Goal: Task Accomplishment & Management: Manage account settings

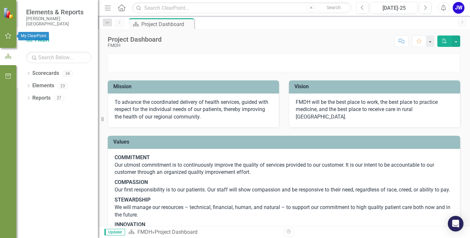
click at [10, 36] on icon "button" at bounding box center [8, 36] width 6 height 6
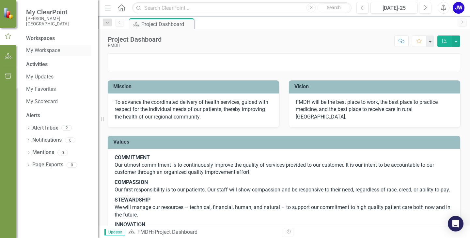
click at [48, 50] on link "My Workspace" at bounding box center [58, 51] width 65 height 8
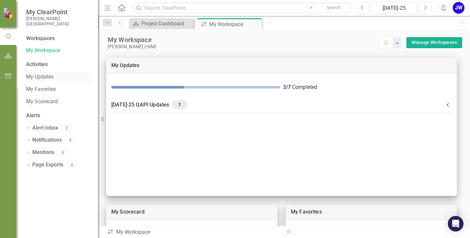
click at [46, 77] on link "My Updates" at bounding box center [58, 77] width 65 height 8
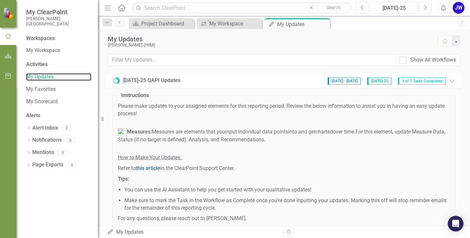
scroll to position [33, 0]
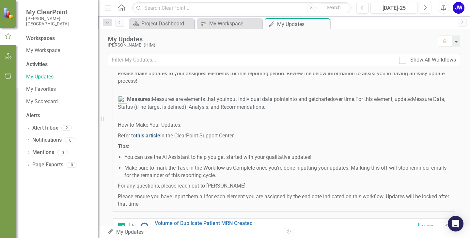
click at [150, 136] on span "this article" at bounding box center [148, 136] width 24 height 6
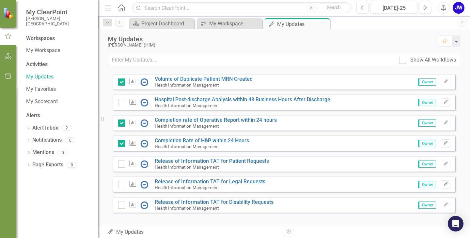
scroll to position [183, 0]
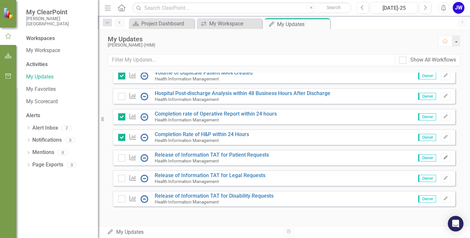
click at [443, 158] on icon "Edit" at bounding box center [445, 158] width 5 height 4
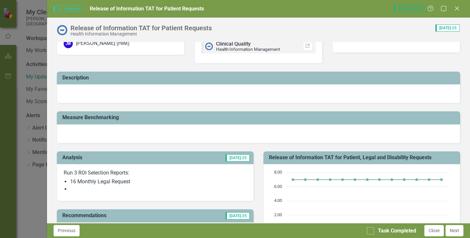
scroll to position [33, 0]
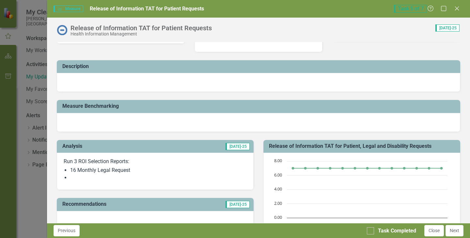
click at [130, 173] on li "16 Monthly Legal Request" at bounding box center [158, 171] width 176 height 8
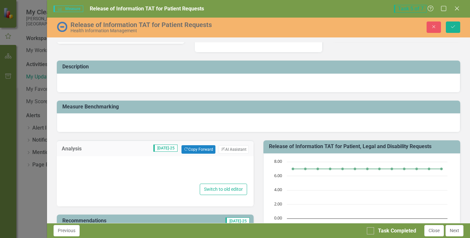
type textarea "<p>Run 3 ROI Selection Reports:</p> <ul> <li>16 Monthly Legal Request</li> <li>…"
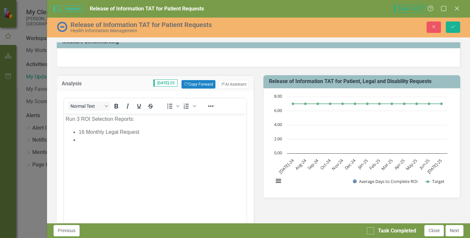
scroll to position [0, 0]
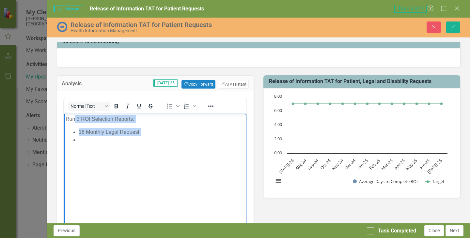
drag, startPoint x: 75, startPoint y: 118, endPoint x: 80, endPoint y: 143, distance: 24.9
click at [80, 143] on body "Run 3 ROI Selection Reports: 16 Monthly Legal Request" at bounding box center [155, 163] width 182 height 98
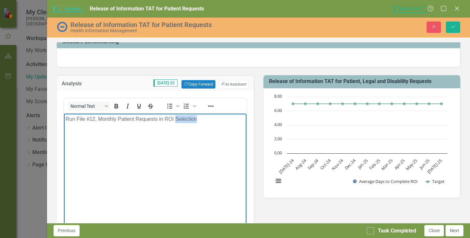
drag, startPoint x: 197, startPoint y: 119, endPoint x: 176, endPoint y: 120, distance: 21.5
click at [176, 120] on p "Run File #12, Monthly Patient Requests in ROI Selection" at bounding box center [155, 119] width 179 height 8
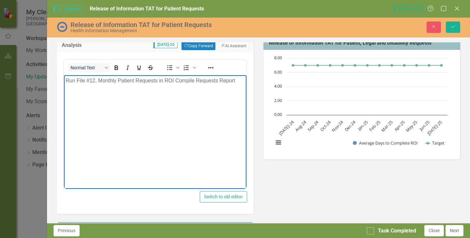
scroll to position [196, 0]
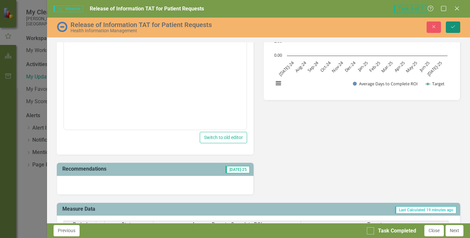
click at [452, 25] on icon "Save" at bounding box center [453, 26] width 6 height 5
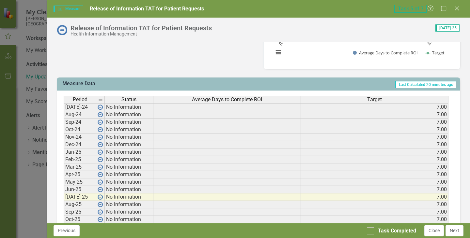
scroll to position [228, 0]
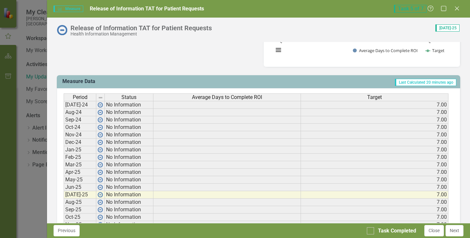
click at [227, 205] on td at bounding box center [226, 203] width 147 height 8
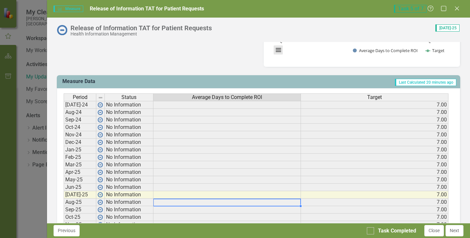
click at [274, 50] on button "View chart menu, Chart" at bounding box center [278, 50] width 9 height 9
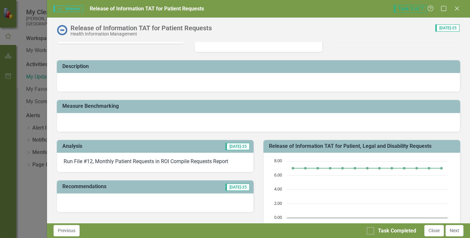
scroll to position [0, 0]
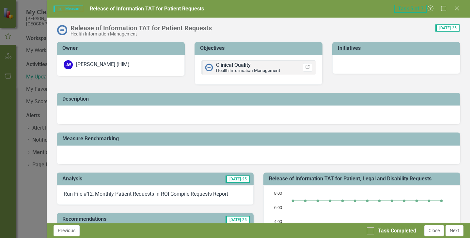
click at [160, 118] on div at bounding box center [258, 115] width 403 height 19
click at [144, 115] on div at bounding box center [258, 115] width 403 height 19
click at [455, 233] on button "Next" at bounding box center [454, 230] width 18 height 11
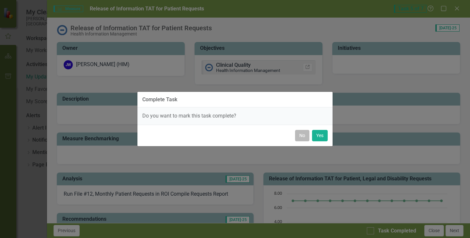
click at [303, 136] on button "No" at bounding box center [302, 135] width 14 height 11
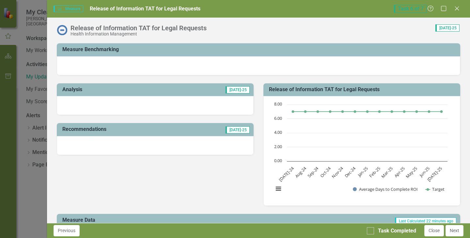
scroll to position [163, 0]
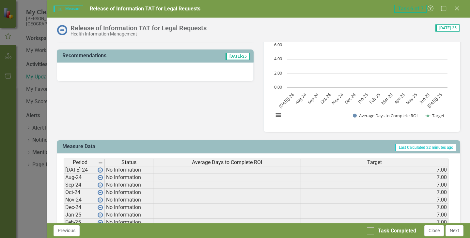
click at [217, 171] on td at bounding box center [226, 170] width 147 height 8
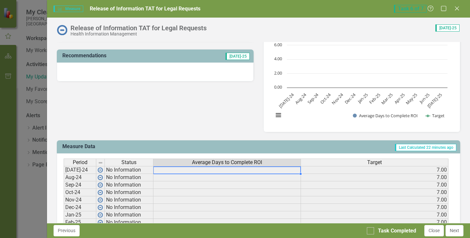
click at [217, 177] on td at bounding box center [226, 178] width 147 height 8
click at [216, 184] on td at bounding box center [226, 186] width 147 height 8
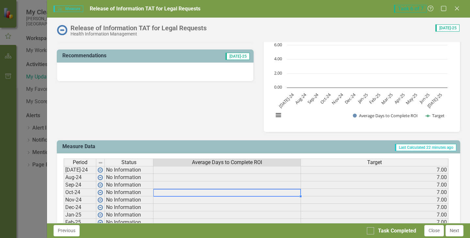
click at [218, 193] on td at bounding box center [226, 193] width 147 height 8
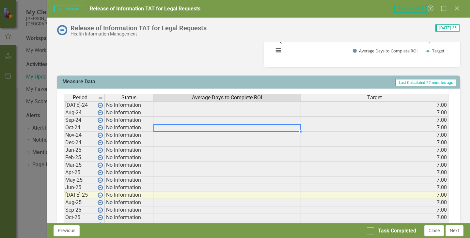
scroll to position [228, 0]
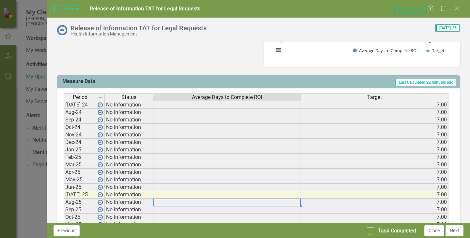
click at [186, 204] on td at bounding box center [226, 203] width 147 height 8
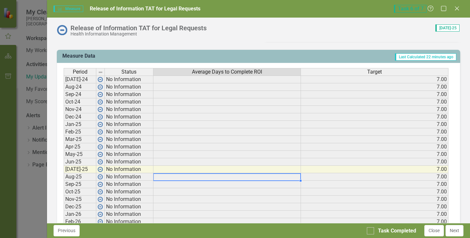
scroll to position [294, 0]
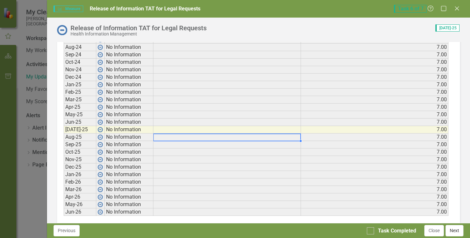
click at [458, 233] on button "Next" at bounding box center [454, 230] width 18 height 11
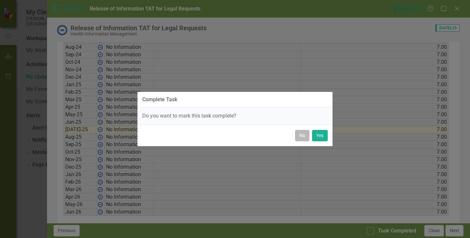
click at [301, 137] on button "No" at bounding box center [302, 135] width 14 height 11
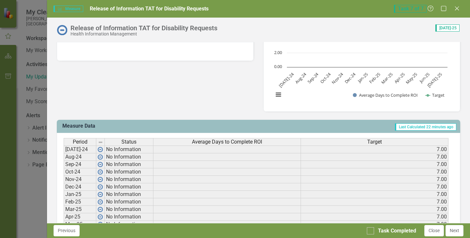
scroll to position [196, 0]
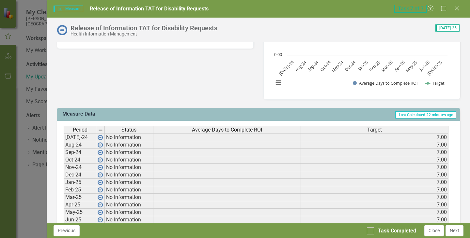
click at [208, 162] on td at bounding box center [226, 161] width 147 height 8
click at [434, 68] on text "[DATE]-25" at bounding box center [434, 67] width 17 height 17
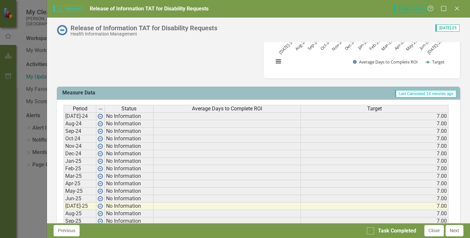
scroll to position [228, 0]
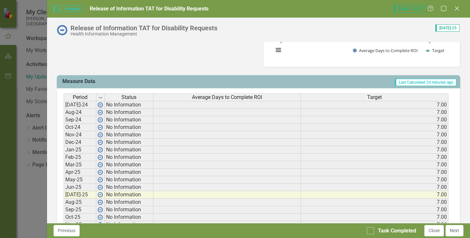
click at [220, 196] on td at bounding box center [226, 195] width 147 height 8
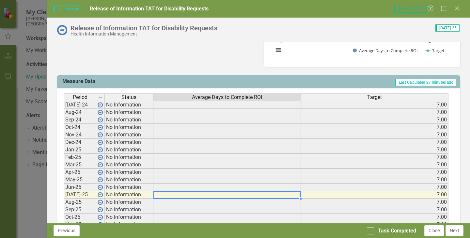
drag, startPoint x: 456, startPoint y: 9, endPoint x: 451, endPoint y: 21, distance: 13.1
click at [455, 9] on icon "Close" at bounding box center [456, 8] width 7 height 5
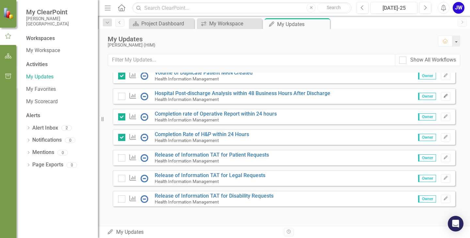
click at [443, 97] on icon "Edit" at bounding box center [445, 96] width 5 height 4
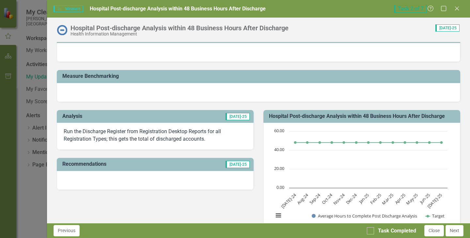
scroll to position [65, 0]
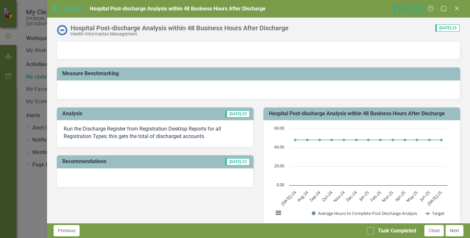
click at [177, 136] on p "Run the Discharge Register from Registration Desktop Reports for all Registrati…" at bounding box center [155, 133] width 183 height 15
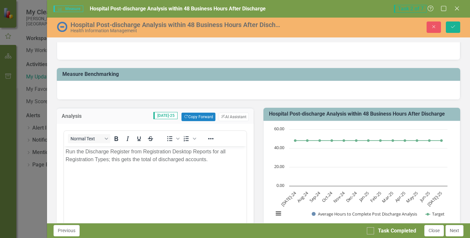
scroll to position [0, 0]
click at [214, 160] on p "Run the Discharge Register from Registration Desktop Reports for all Registrati…" at bounding box center [155, 156] width 179 height 16
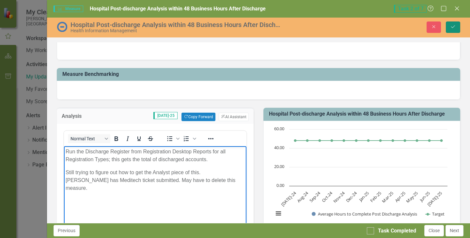
click at [454, 28] on icon "Save" at bounding box center [453, 26] width 6 height 5
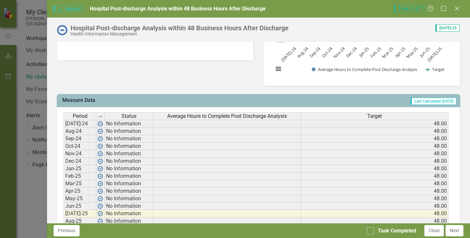
scroll to position [163, 0]
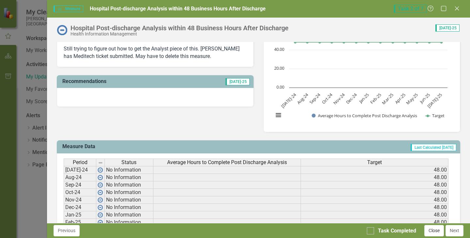
click at [436, 231] on button "Close" at bounding box center [434, 230] width 20 height 11
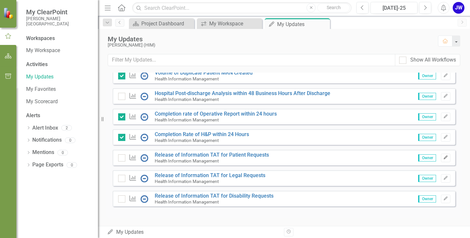
click at [443, 158] on icon "button" at bounding box center [445, 158] width 4 height 4
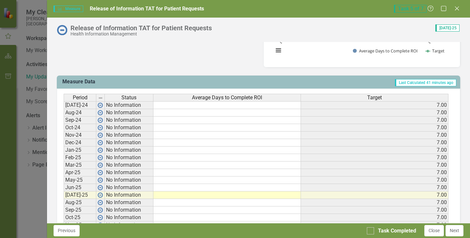
scroll to position [228, 0]
click at [188, 202] on td at bounding box center [226, 203] width 147 height 8
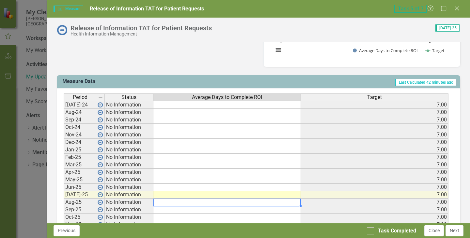
click at [218, 203] on td at bounding box center [226, 203] width 147 height 8
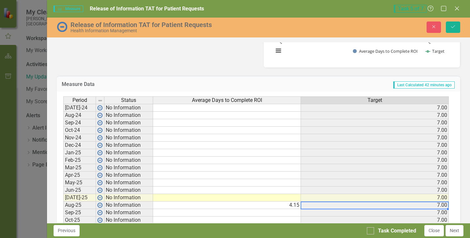
type textarea "4.15"
click at [453, 26] on icon "Save" at bounding box center [453, 26] width 6 height 5
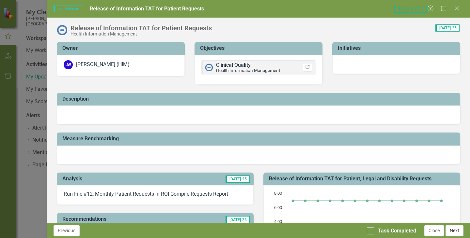
click at [453, 231] on button "Next" at bounding box center [454, 230] width 18 height 11
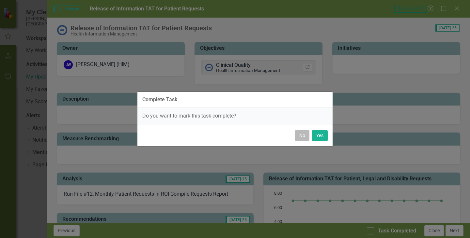
click at [301, 136] on button "No" at bounding box center [302, 135] width 14 height 11
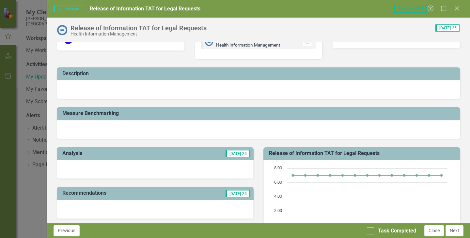
scroll to position [65, 0]
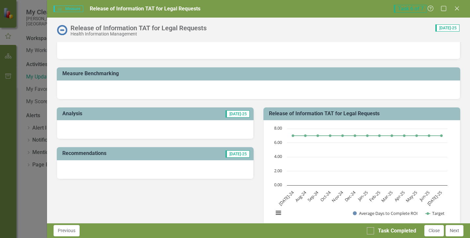
click at [157, 130] on div at bounding box center [155, 129] width 197 height 19
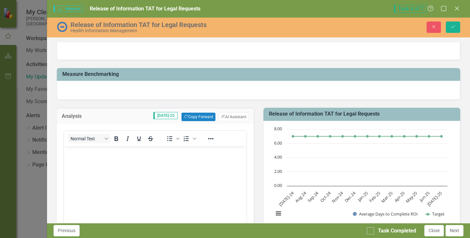
scroll to position [0, 0]
click at [135, 171] on body "Rich Text Area. Press ALT-0 for help." at bounding box center [155, 195] width 182 height 98
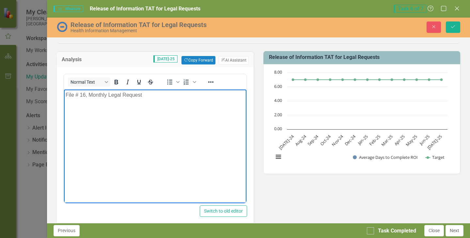
scroll to position [130, 0]
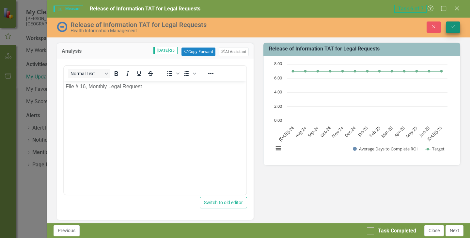
click at [451, 25] on icon "Save" at bounding box center [453, 26] width 6 height 5
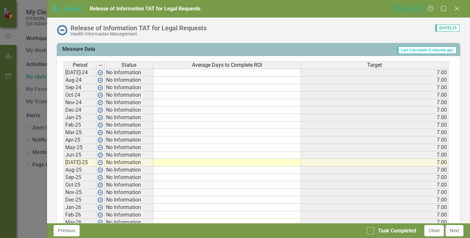
scroll to position [261, 0]
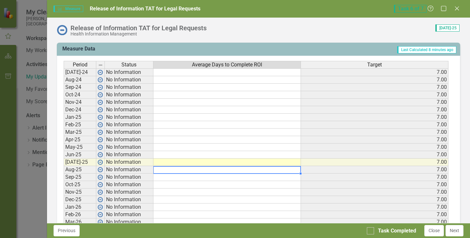
click at [170, 171] on td at bounding box center [226, 170] width 147 height 8
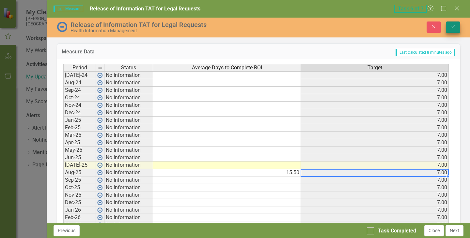
type textarea "15.50"
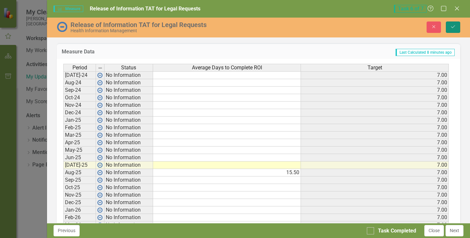
click at [450, 27] on icon "Save" at bounding box center [453, 26] width 6 height 5
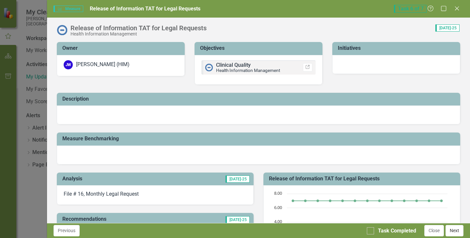
click at [456, 231] on button "Next" at bounding box center [454, 230] width 18 height 11
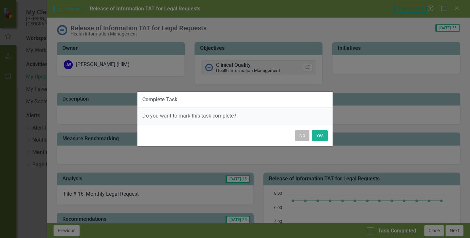
click at [301, 137] on button "No" at bounding box center [302, 135] width 14 height 11
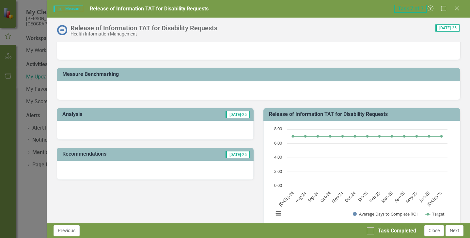
scroll to position [65, 0]
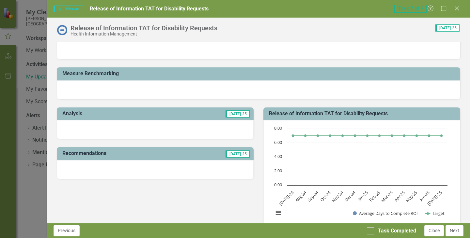
click at [158, 128] on div at bounding box center [155, 129] width 197 height 19
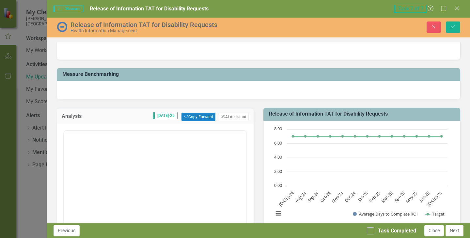
scroll to position [0, 0]
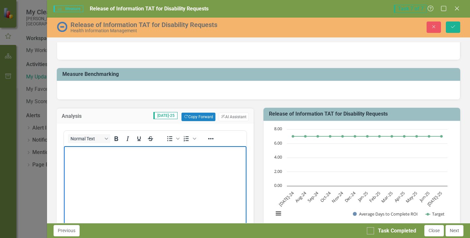
click at [127, 171] on body "Rich Text Area. Press ALT-0 for help." at bounding box center [155, 195] width 182 height 98
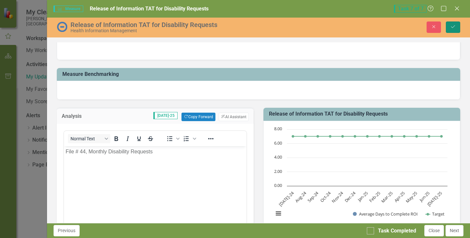
click at [453, 27] on icon "Save" at bounding box center [453, 26] width 6 height 5
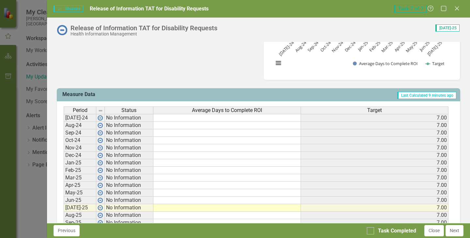
scroll to position [228, 0]
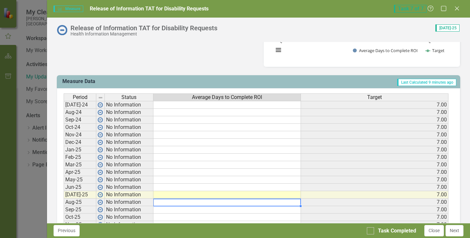
click at [183, 203] on td at bounding box center [226, 203] width 147 height 8
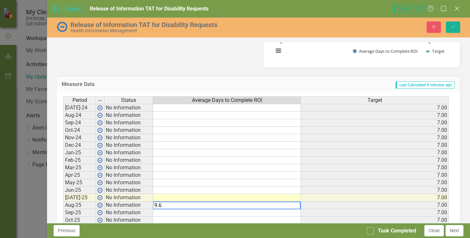
type textarea "9.62"
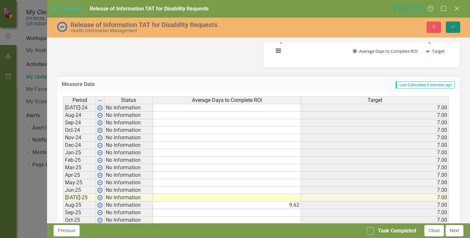
click at [453, 26] on icon "Save" at bounding box center [453, 26] width 6 height 5
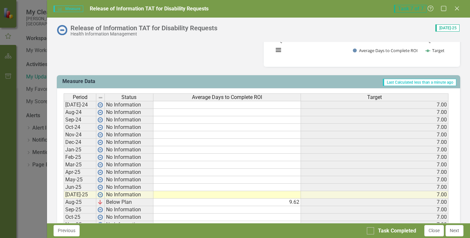
click at [291, 196] on td at bounding box center [226, 195] width 147 height 8
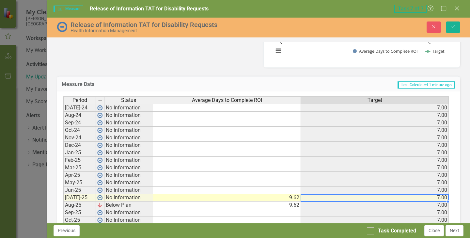
type textarea "9.62"
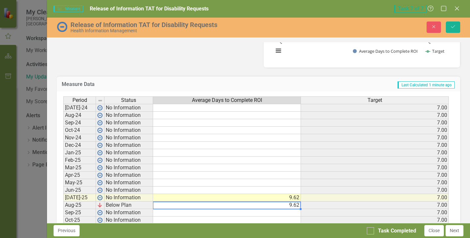
click at [287, 207] on td "9.62" at bounding box center [227, 206] width 148 height 8
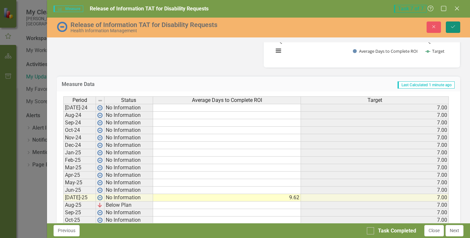
click at [453, 28] on icon "Save" at bounding box center [453, 26] width 6 height 5
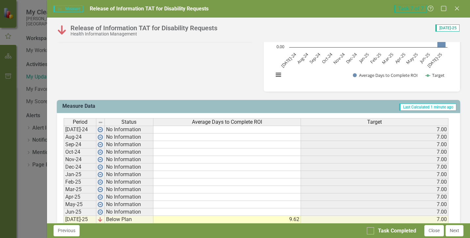
scroll to position [261, 0]
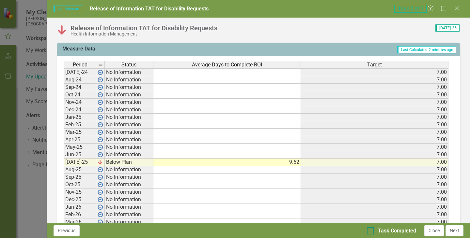
click at [369, 230] on input "Task Completed" at bounding box center [369, 230] width 4 height 4
checkbox input "true"
click at [66, 234] on button "Previous" at bounding box center [66, 230] width 26 height 11
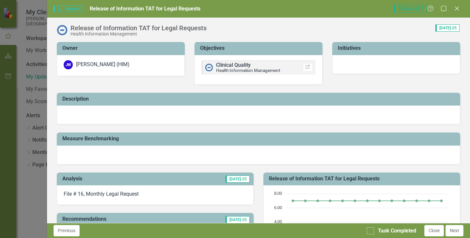
checkbox input "true"
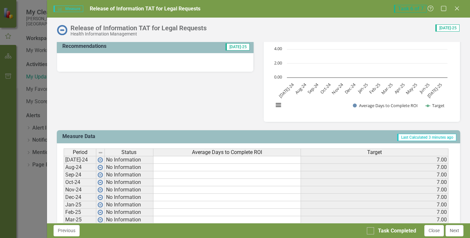
scroll to position [228, 0]
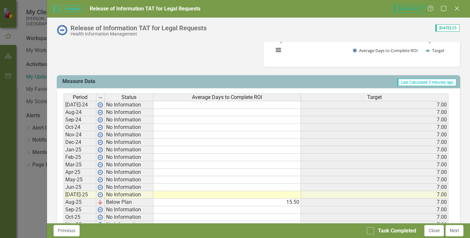
click at [267, 196] on td at bounding box center [226, 195] width 147 height 8
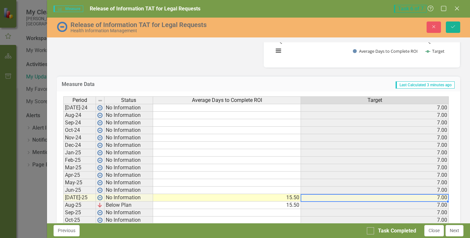
type textarea "15.50"
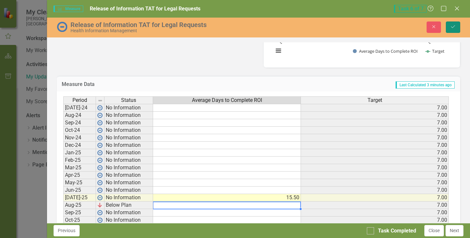
click at [453, 27] on icon "Save" at bounding box center [453, 26] width 6 height 5
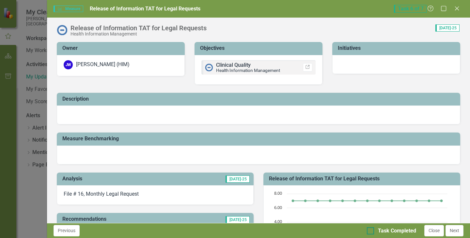
click at [371, 232] on div at bounding box center [370, 231] width 7 height 7
click at [371, 232] on input "Task Completed" at bounding box center [369, 230] width 4 height 4
checkbox input "true"
click at [61, 234] on button "Previous" at bounding box center [66, 230] width 26 height 11
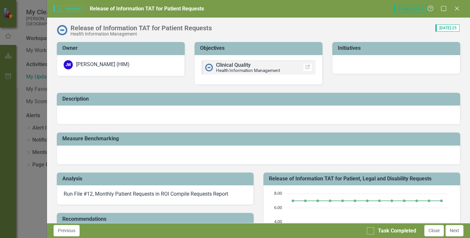
checkbox input "true"
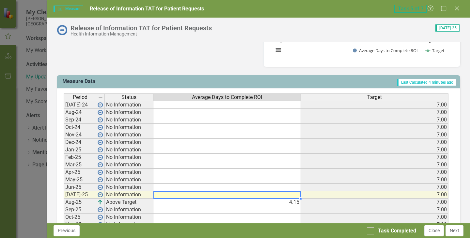
click at [287, 195] on td at bounding box center [226, 195] width 147 height 8
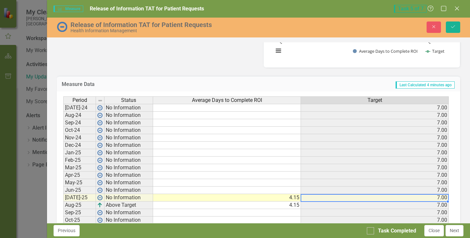
type textarea "4.15"
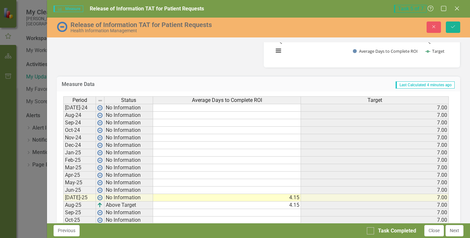
click at [294, 208] on td "4.15" at bounding box center [227, 206] width 148 height 8
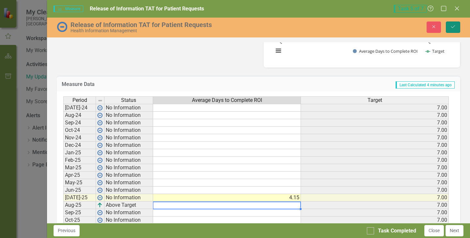
click at [450, 27] on button "Save" at bounding box center [453, 27] width 14 height 11
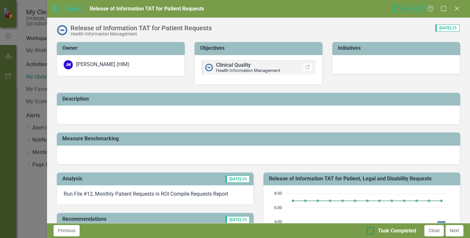
click at [370, 232] on input "Task Completed" at bounding box center [369, 230] width 4 height 4
checkbox input "true"
click at [436, 231] on button "Close" at bounding box center [434, 230] width 20 height 11
checkbox input "true"
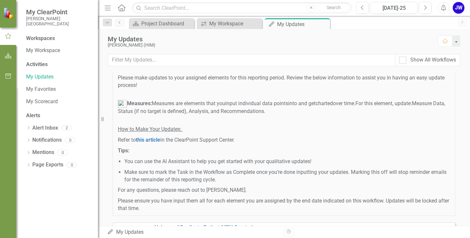
scroll to position [20, 0]
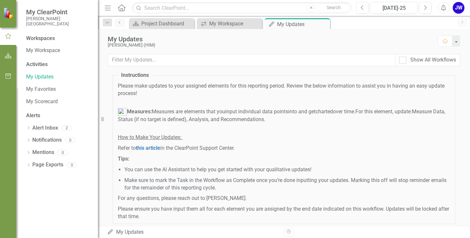
click at [457, 9] on div "JW" at bounding box center [458, 8] width 12 height 12
click at [428, 82] on link "Logout Log Out" at bounding box center [438, 82] width 52 height 12
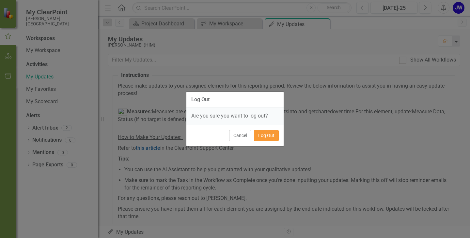
drag, startPoint x: 266, startPoint y: 138, endPoint x: 263, endPoint y: 131, distance: 7.3
click at [265, 135] on button "Log Out" at bounding box center [266, 135] width 25 height 11
